Goal: Navigation & Orientation: Find specific page/section

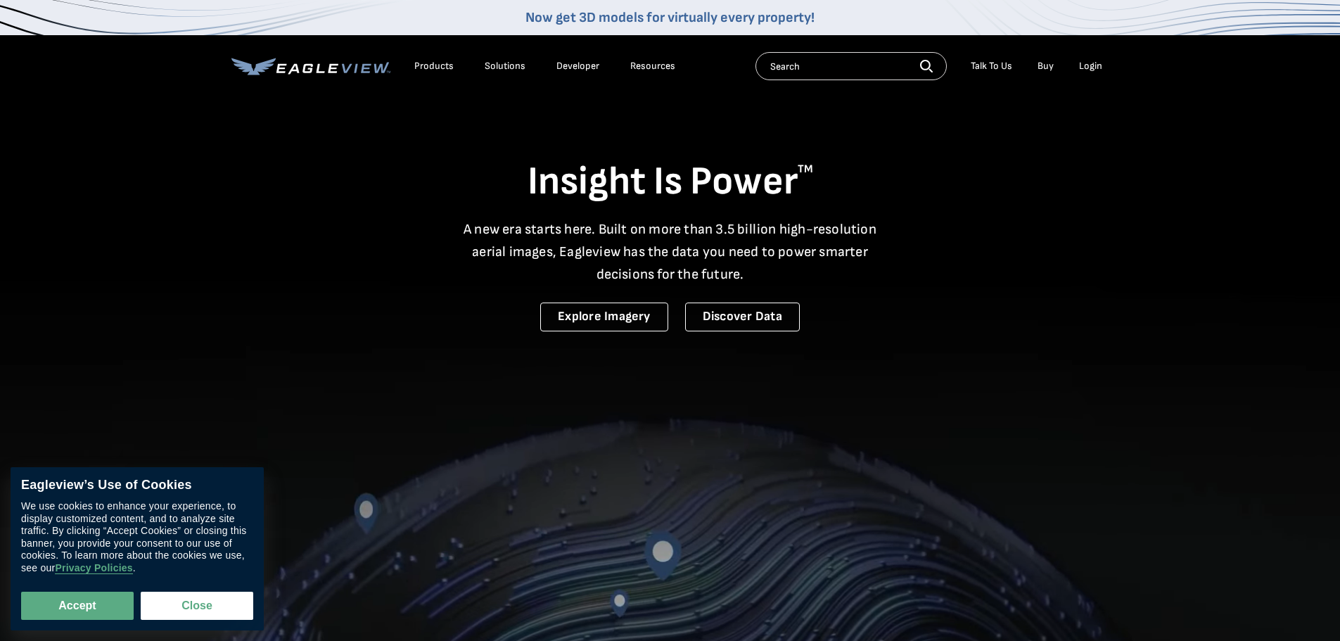
click at [1090, 65] on div "Login" at bounding box center [1090, 66] width 23 height 13
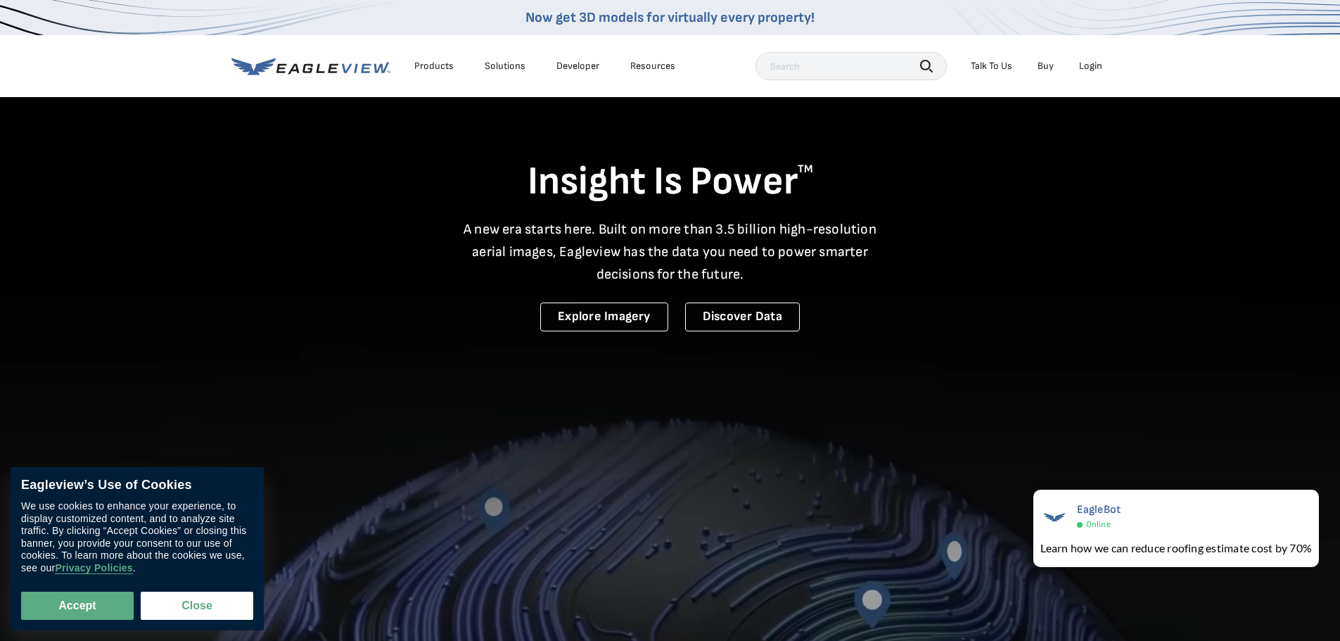
click at [1096, 68] on div "Login" at bounding box center [1090, 66] width 23 height 13
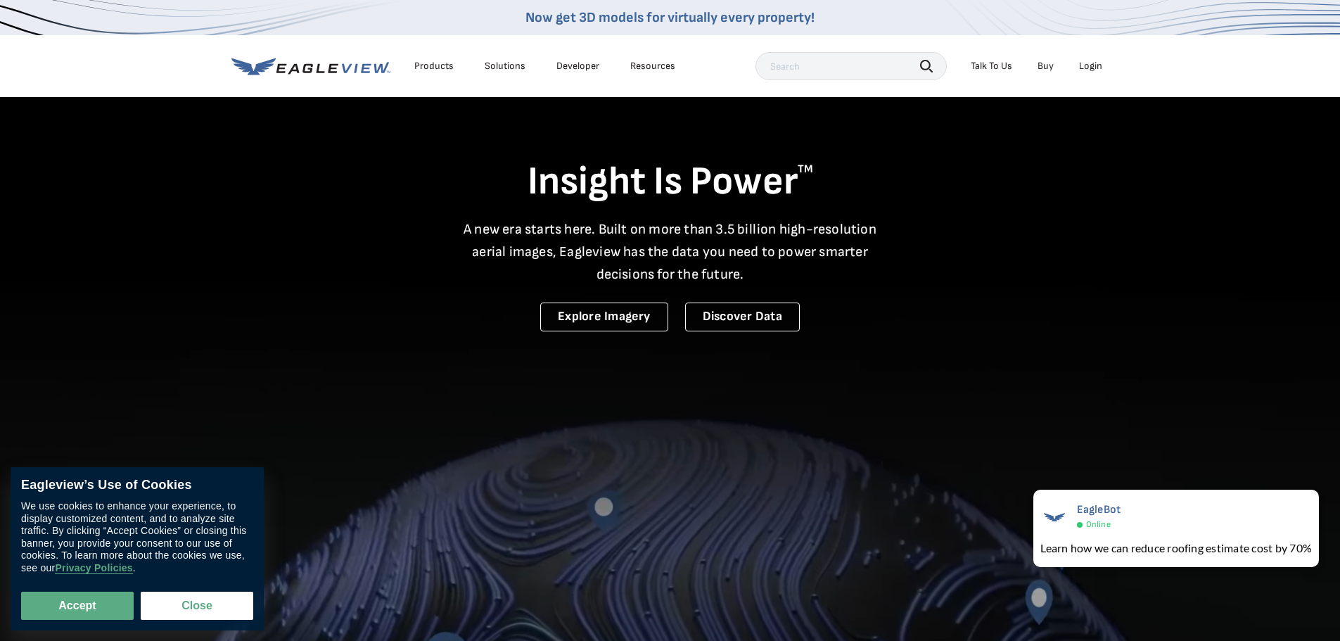
click at [1089, 68] on div "Login" at bounding box center [1090, 66] width 23 height 13
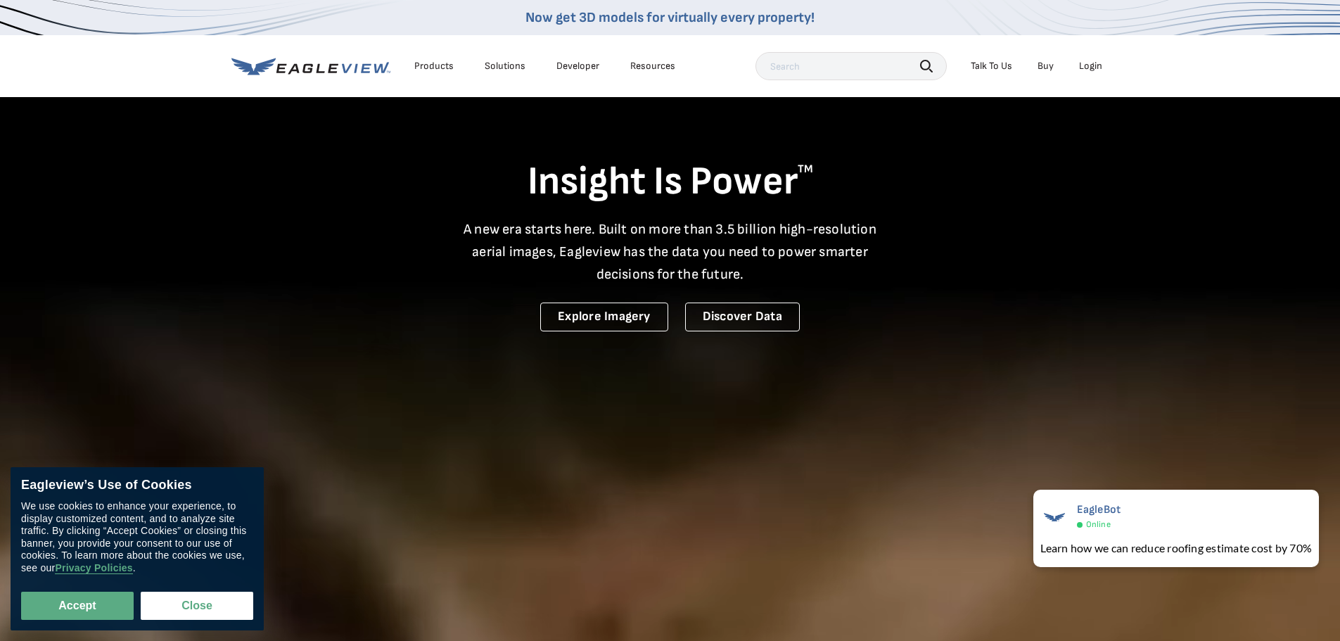
click at [1103, 68] on li "Login" at bounding box center [1090, 66] width 37 height 21
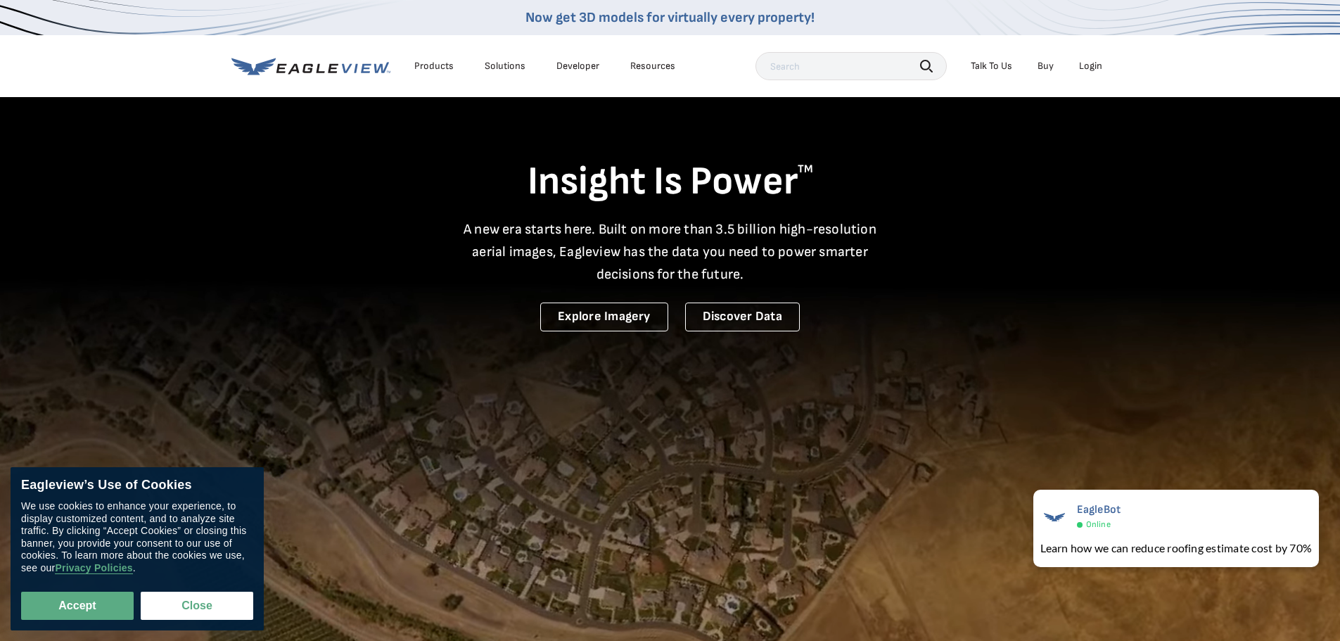
click at [1065, 59] on ul "Talk To Us Buy Login" at bounding box center [1037, 66] width 146 height 21
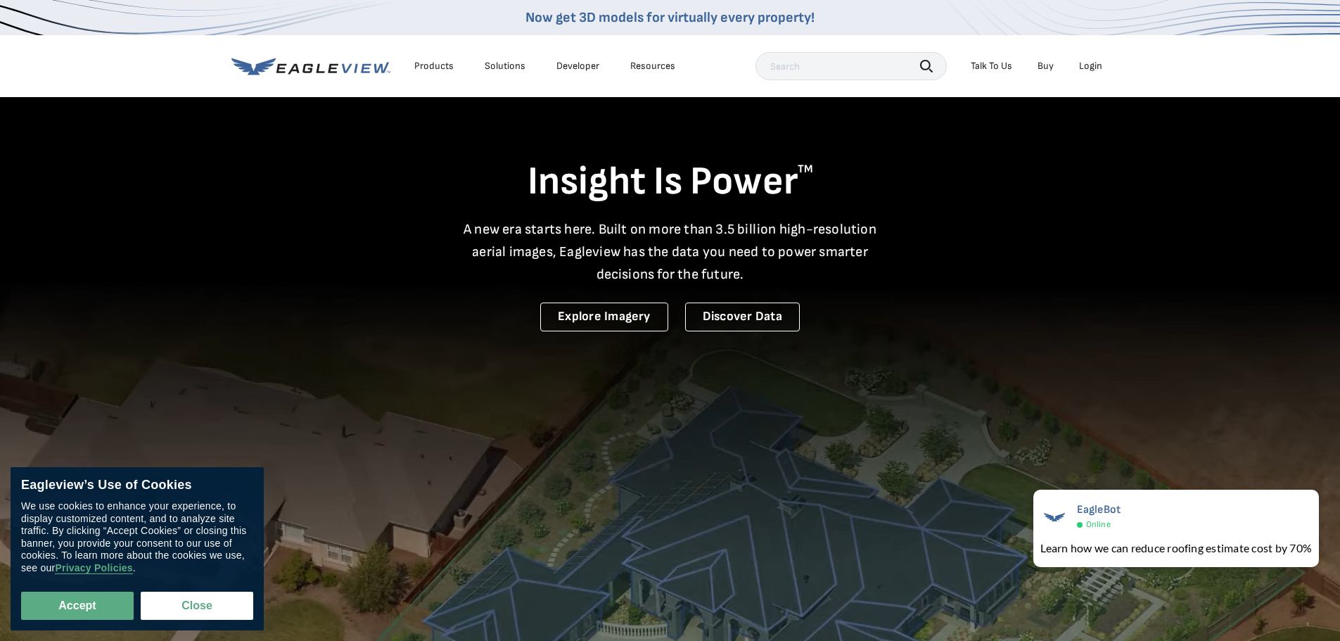
click at [1097, 69] on div "Login" at bounding box center [1090, 66] width 23 height 13
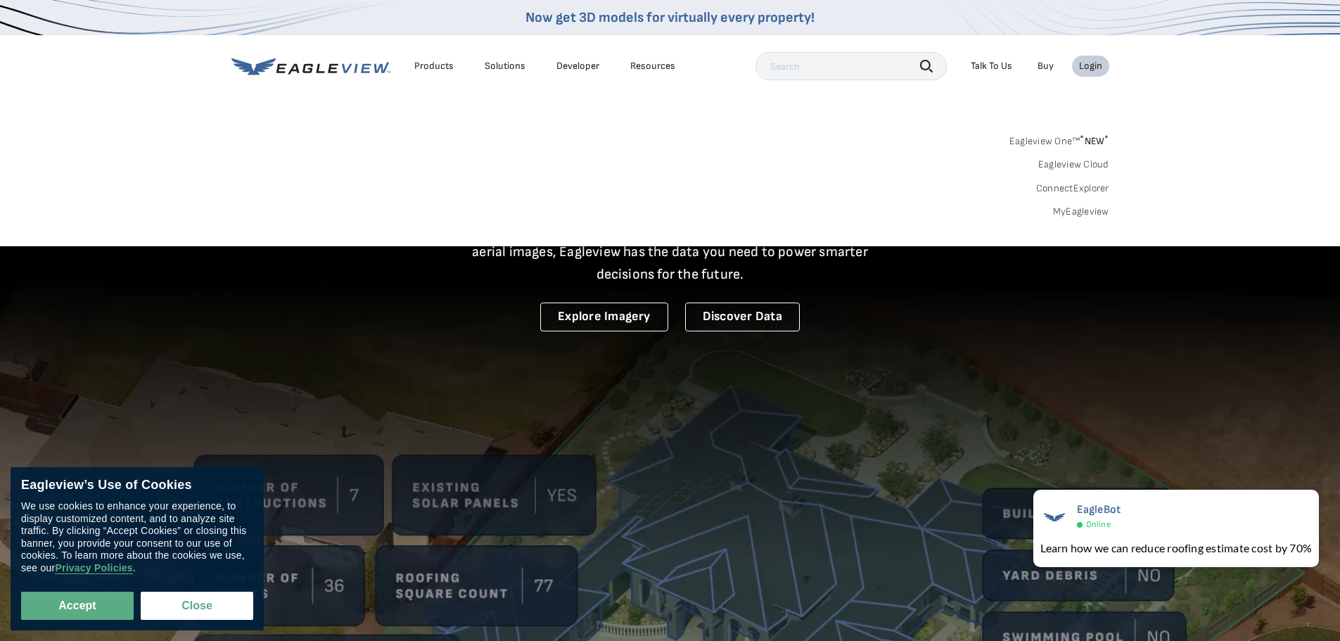
click at [1097, 69] on div "Login" at bounding box center [1090, 66] width 23 height 13
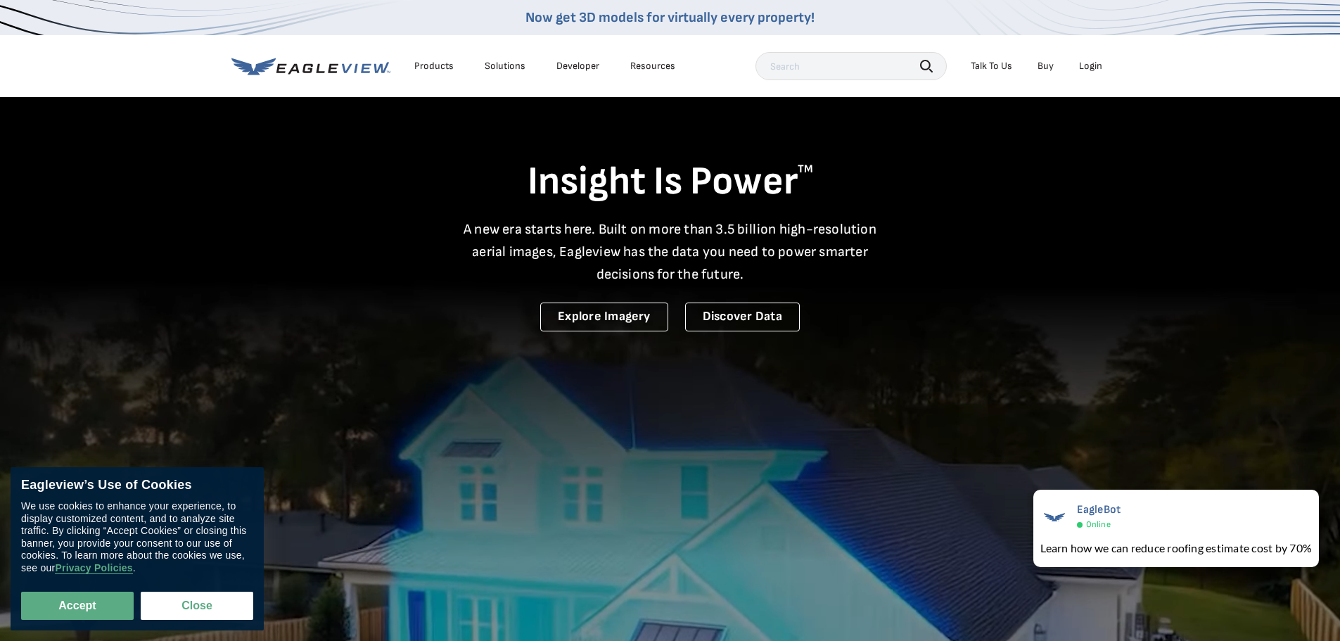
click at [1097, 69] on div "Login" at bounding box center [1090, 66] width 23 height 13
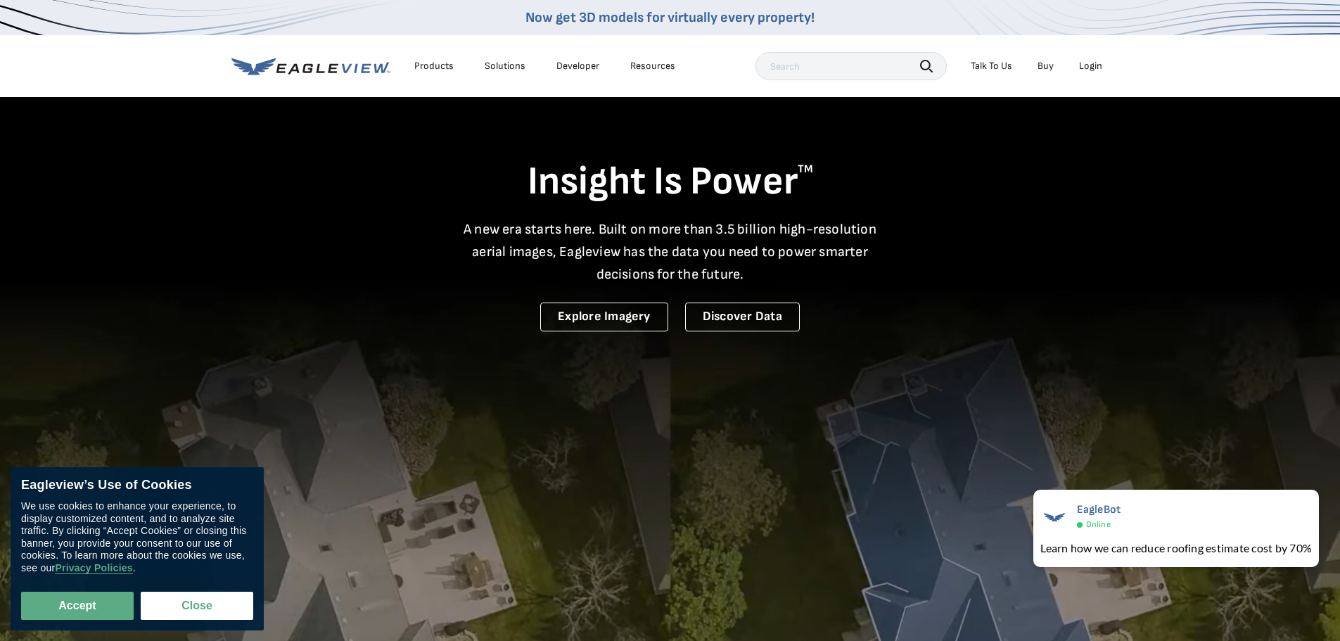
click at [1087, 68] on div "Login" at bounding box center [1090, 66] width 23 height 13
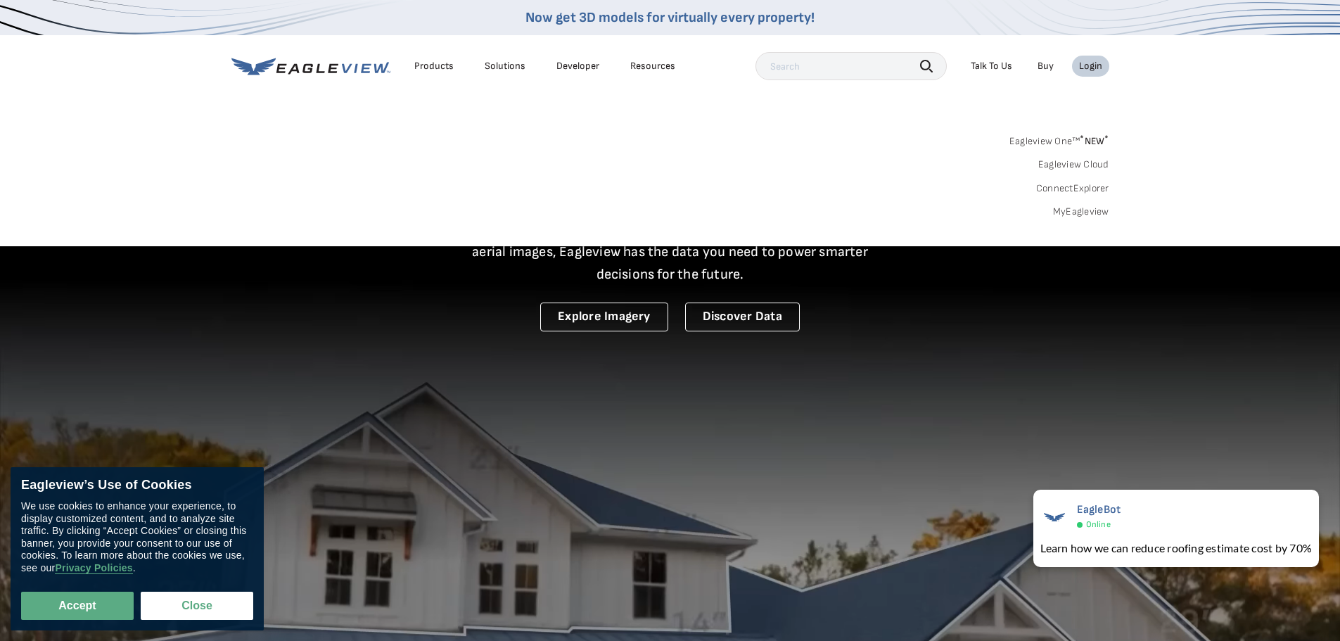
click at [1051, 136] on link "Eagleview One™ * NEW *" at bounding box center [1060, 139] width 100 height 16
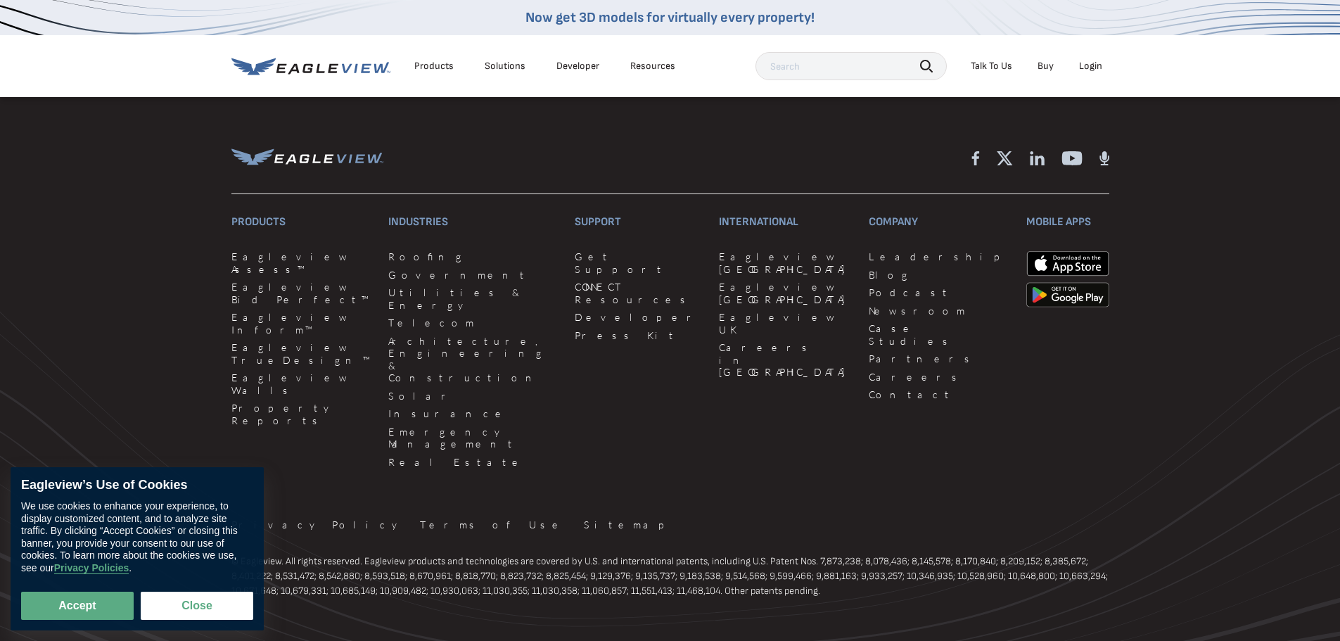
scroll to position [3351, 0]
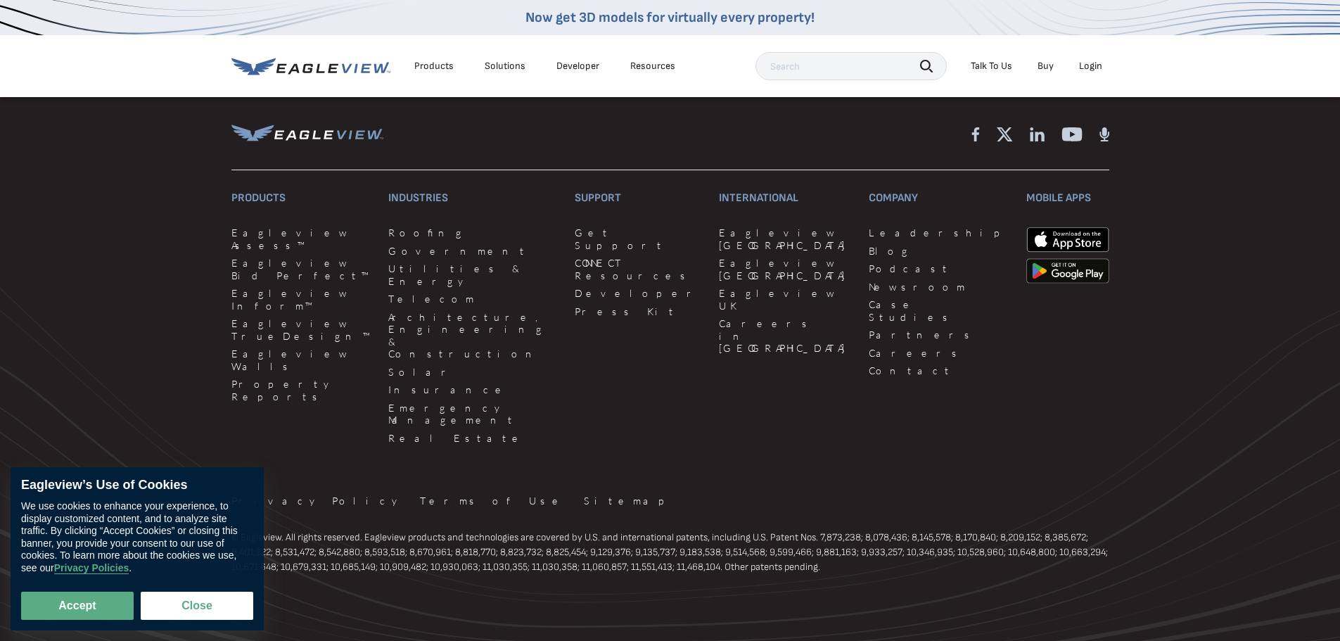
click at [1108, 68] on li "Login" at bounding box center [1090, 66] width 37 height 21
click at [1100, 67] on div "Login" at bounding box center [1090, 66] width 23 height 13
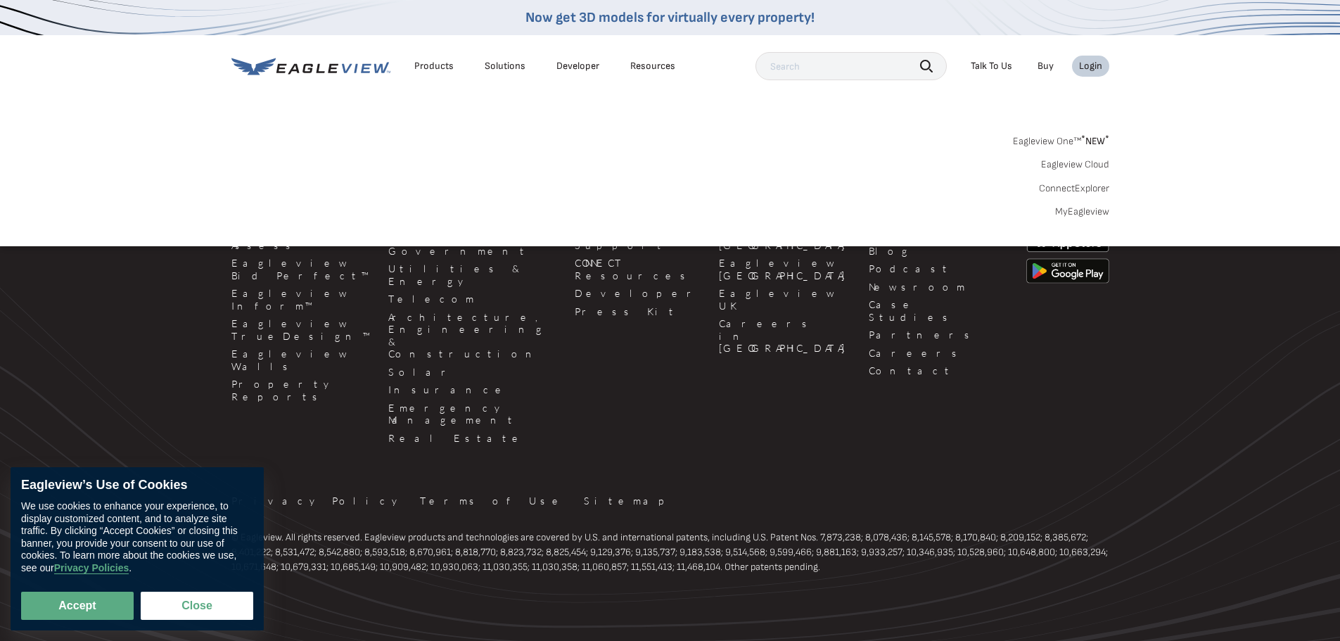
click at [1071, 215] on link "MyEagleview" at bounding box center [1083, 211] width 54 height 13
